Goal: Information Seeking & Learning: Learn about a topic

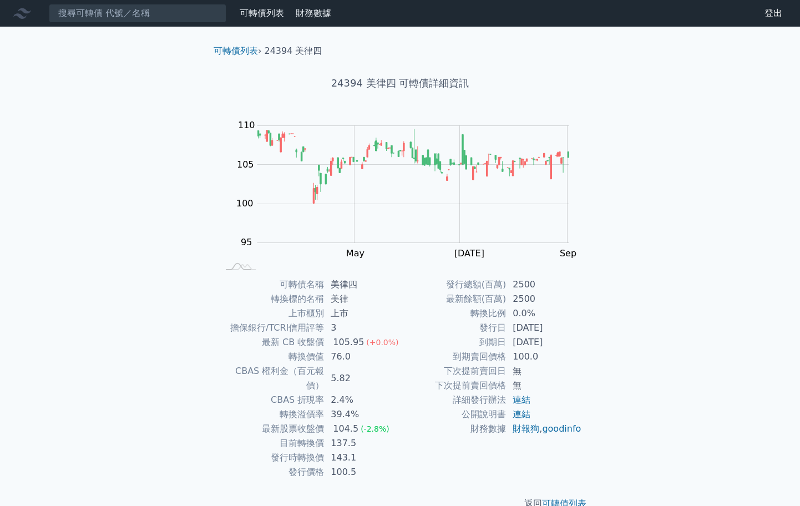
scroll to position [8, 0]
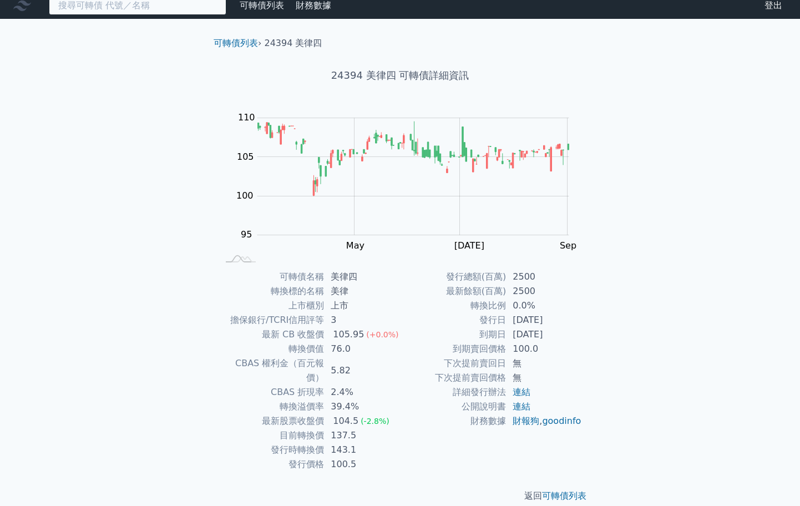
click at [201, 13] on input at bounding box center [137, 5] width 177 height 19
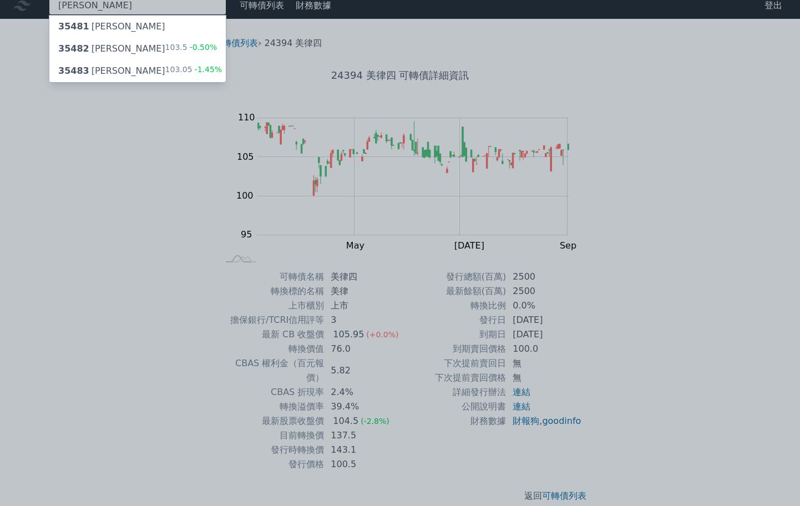
type input "[PERSON_NAME]"
click at [196, 57] on div "可轉債列表 › 24394 美律四 24394 美律四 可轉債詳細資訊 Zoom Out 100 94 96 98 100 115 110 105 95 90…" at bounding box center [400, 269] width 426 height 501
click at [139, 47] on div "35482 兆利二 103.5 -0.50%" at bounding box center [137, 49] width 176 height 22
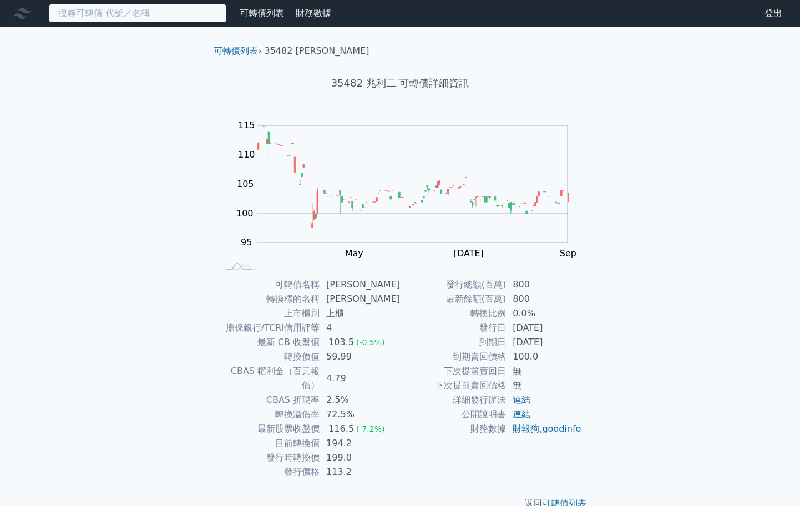
click at [119, 13] on input at bounding box center [137, 13] width 177 height 19
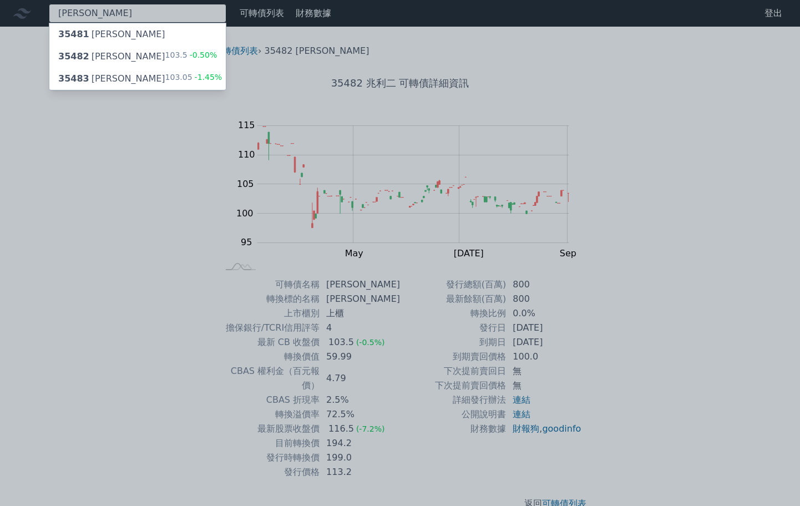
type input "[PERSON_NAME]"
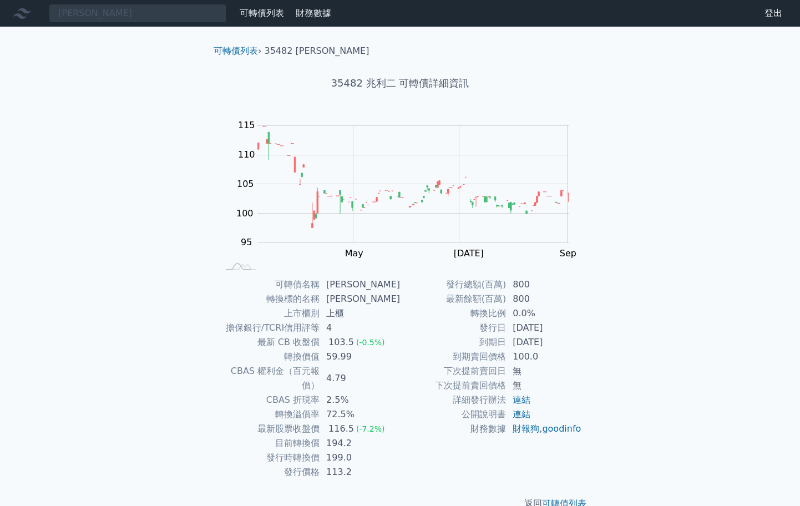
click at [98, 77] on div "[PERSON_NAME] 可轉債列表 財務數據 可轉債列表 財務數據 登出 登出 可轉債列表 › 35482 兆利二 35482 兆利二 可轉債詳細資訊 Z…" at bounding box center [400, 264] width 800 height 528
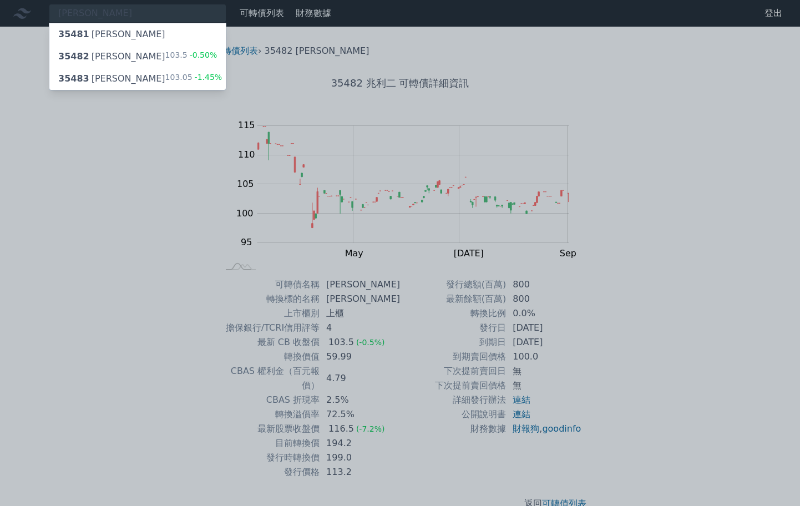
click at [98, 77] on div "35483 [PERSON_NAME]" at bounding box center [111, 78] width 107 height 13
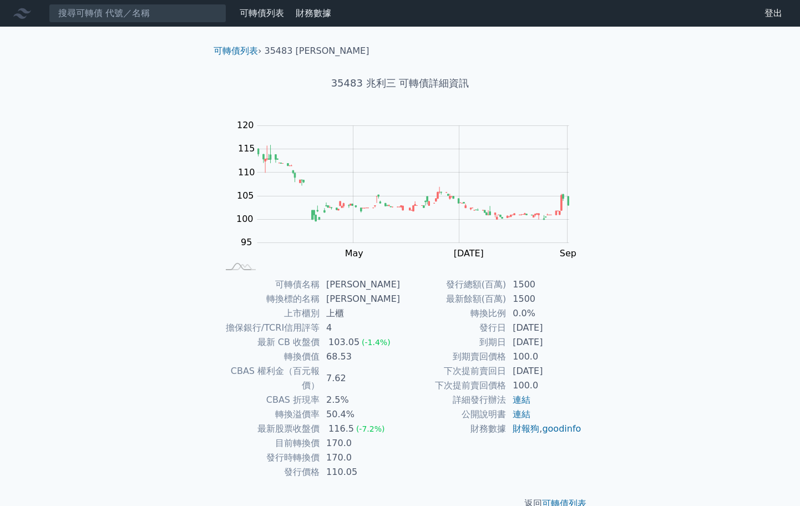
click at [154, 24] on nav "可轉債列表 財務數據 可轉債列表 財務數據 登出 登出" at bounding box center [400, 13] width 800 height 27
click at [157, 16] on input at bounding box center [137, 13] width 177 height 19
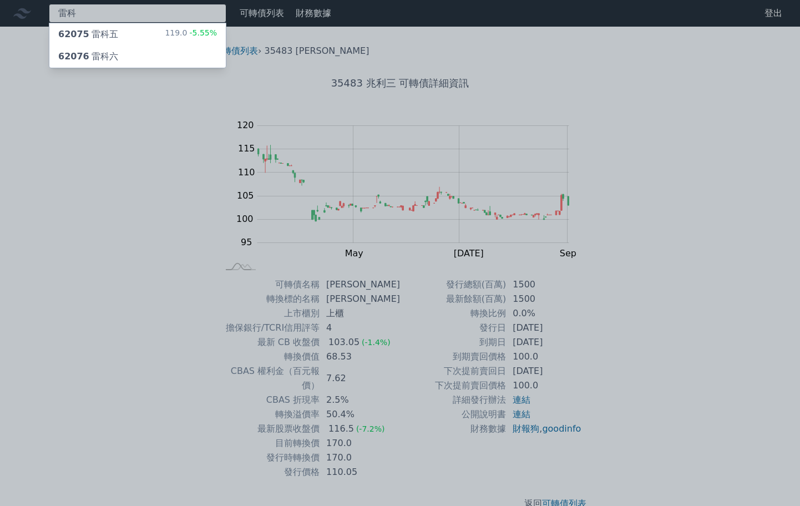
type input "雷科"
click at [96, 31] on div "雷科 62075 雷科五 119.0 -5.55% 62076 雷科六 可轉債列表 財務數據 可轉債列表 財務數據 登出 登出 可轉債列表 › 35483 兆…" at bounding box center [400, 264] width 800 height 528
click at [108, 38] on div "62075 雷科五" at bounding box center [88, 34] width 60 height 13
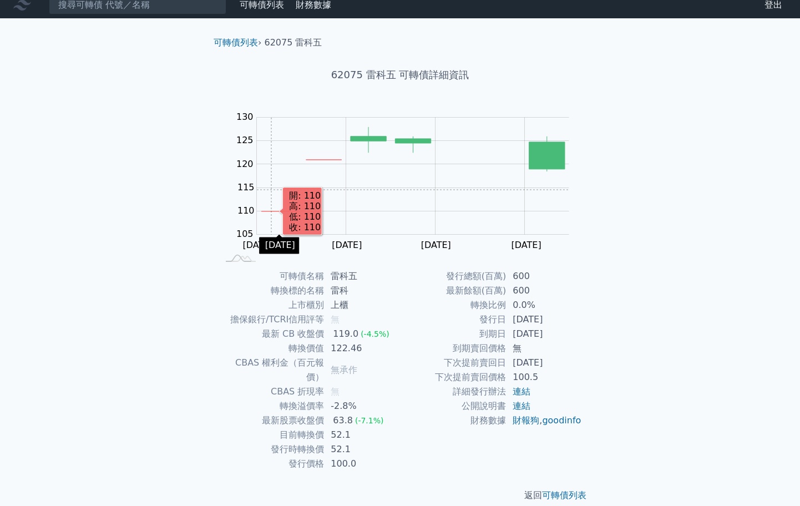
scroll to position [8, 0]
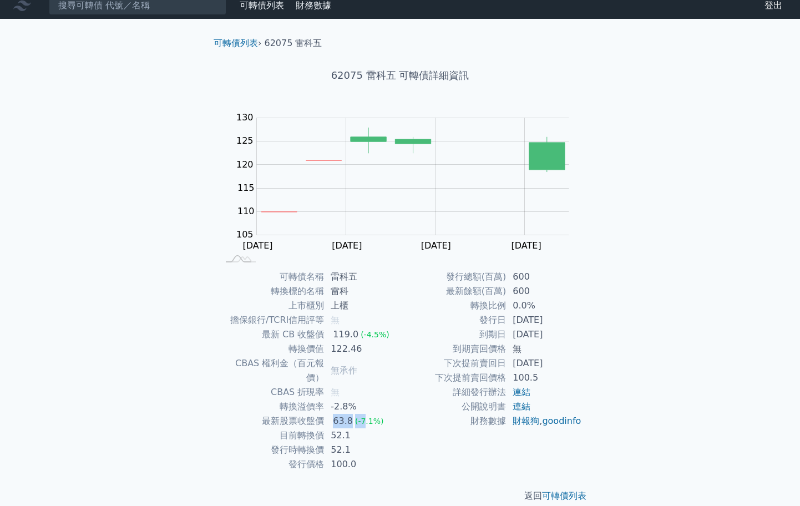
drag, startPoint x: 333, startPoint y: 404, endPoint x: 363, endPoint y: 410, distance: 30.6
click at [363, 414] on td "63.8 (-7.1%)" at bounding box center [362, 421] width 76 height 14
click at [177, 411] on div "可轉債列表 財務數據 可轉債列表 財務數據 登出 登出 可轉債列表 › 62075 雷科五 62075 雷科五 可轉債詳細資訊 Zoom Out 105 95…" at bounding box center [400, 256] width 800 height 528
click at [89, 435] on div "可轉債列表 財務數據 可轉債列表 財務數據 登出 登出 可轉債列表 › 62075 雷科五 62075 雷科五 可轉債詳細資訊 Zoom Out 105 95…" at bounding box center [400, 256] width 800 height 528
